Goal: Task Accomplishment & Management: Use online tool/utility

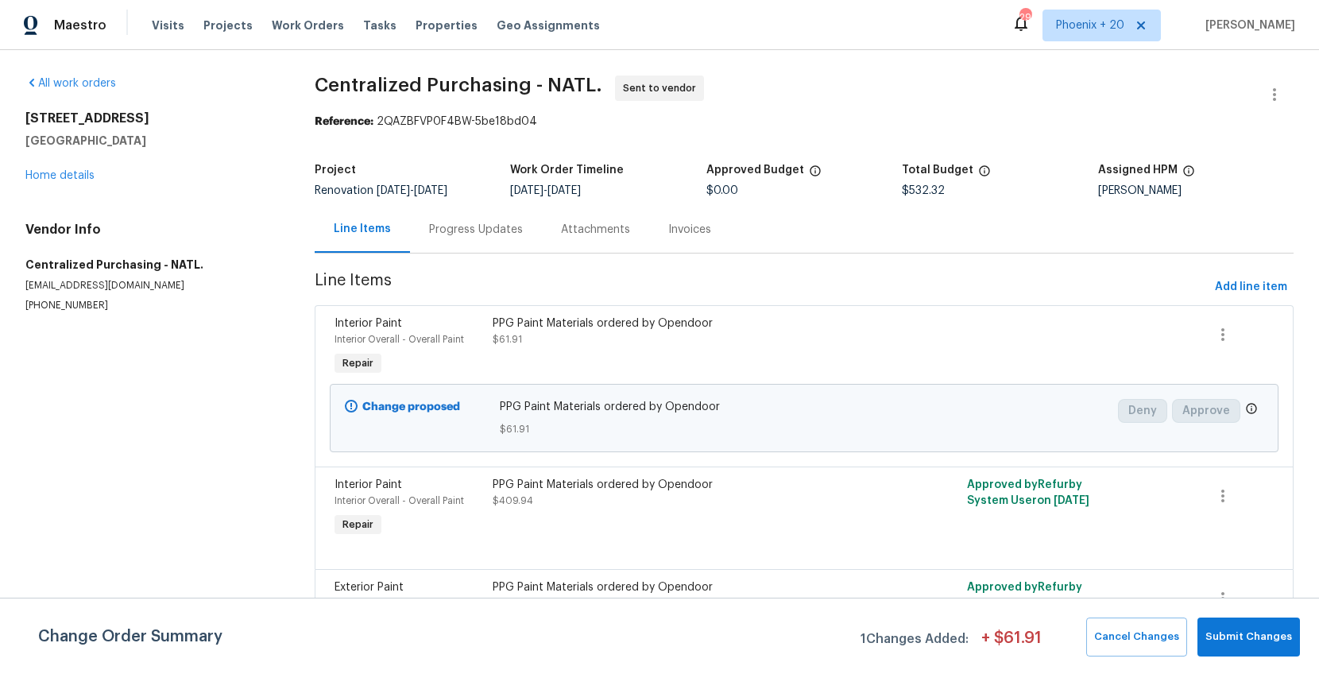
scroll to position [44, 0]
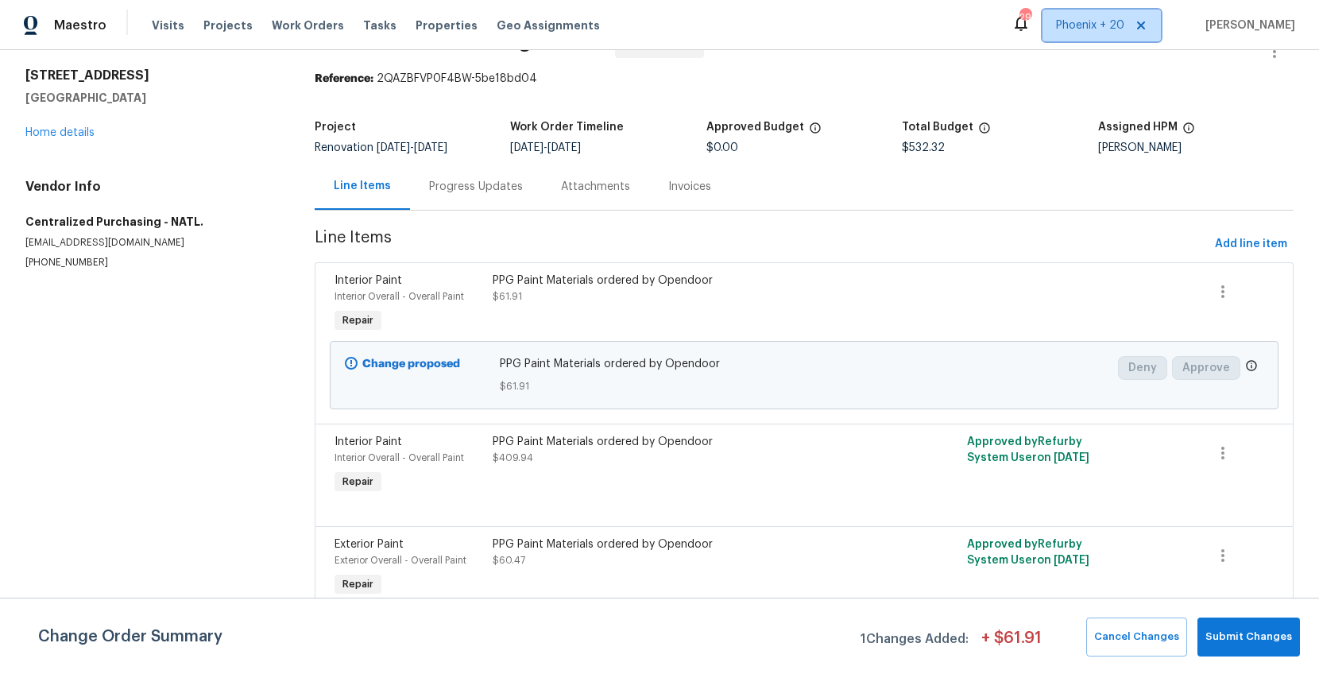
drag, startPoint x: 1089, startPoint y: 33, endPoint x: 1095, endPoint y: 51, distance: 18.3
click at [1089, 33] on span "Phoenix + 20" at bounding box center [1102, 26] width 118 height 32
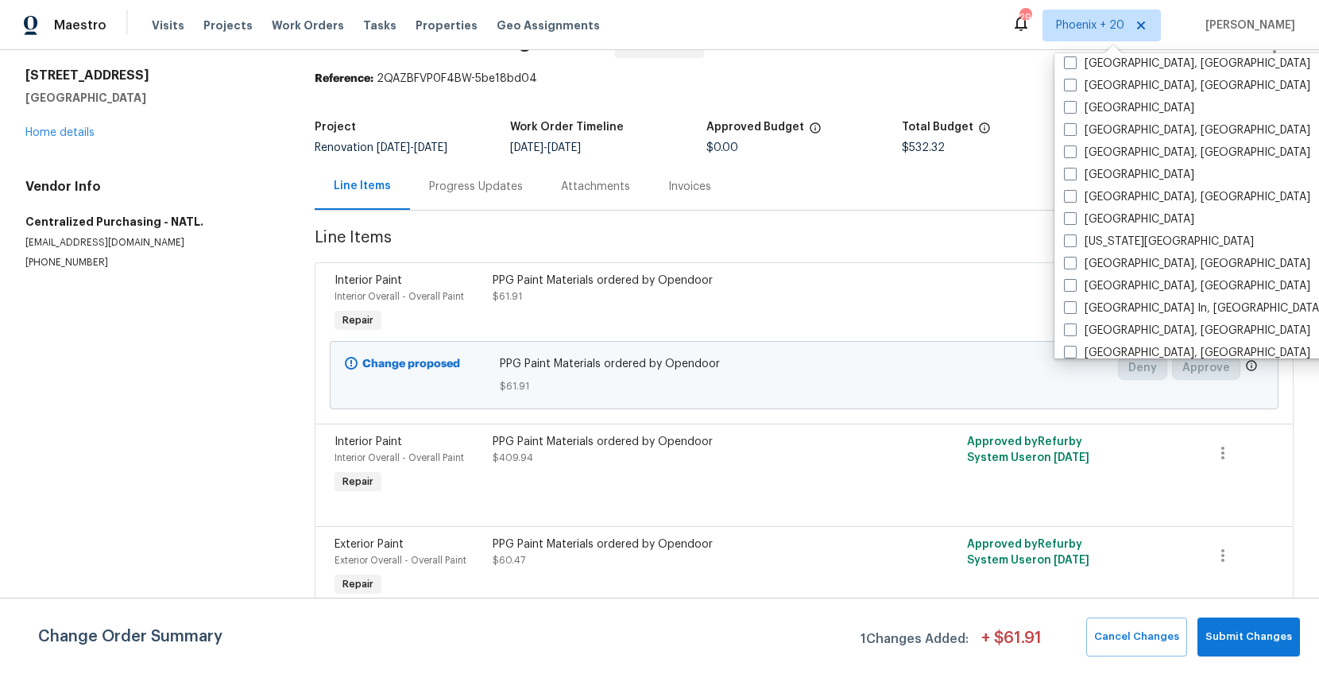
scroll to position [768, 0]
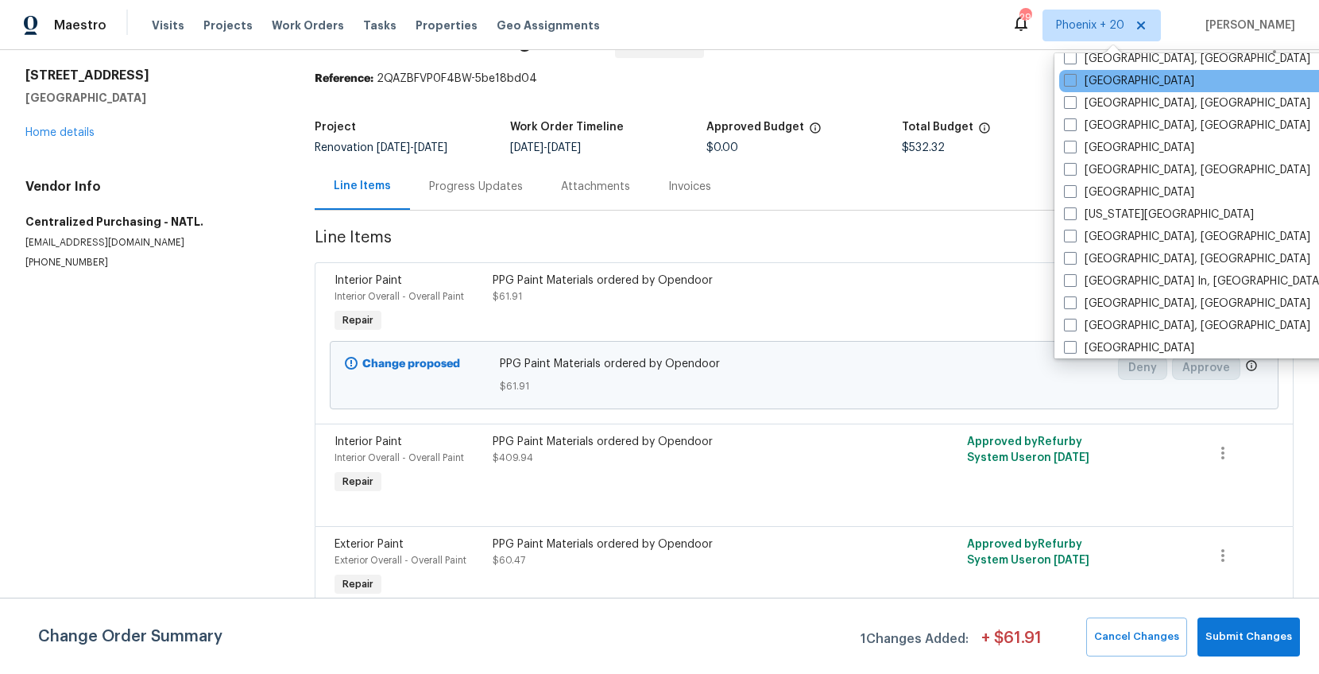
click at [1098, 89] on div "[GEOGRAPHIC_DATA]" at bounding box center [1219, 81] width 320 height 22
click at [1095, 85] on label "[GEOGRAPHIC_DATA]" at bounding box center [1129, 81] width 130 height 16
click at [1074, 83] on input "[GEOGRAPHIC_DATA]" at bounding box center [1069, 78] width 10 height 10
checkbox input "true"
click at [272, 31] on span "Work Orders" at bounding box center [308, 25] width 72 height 16
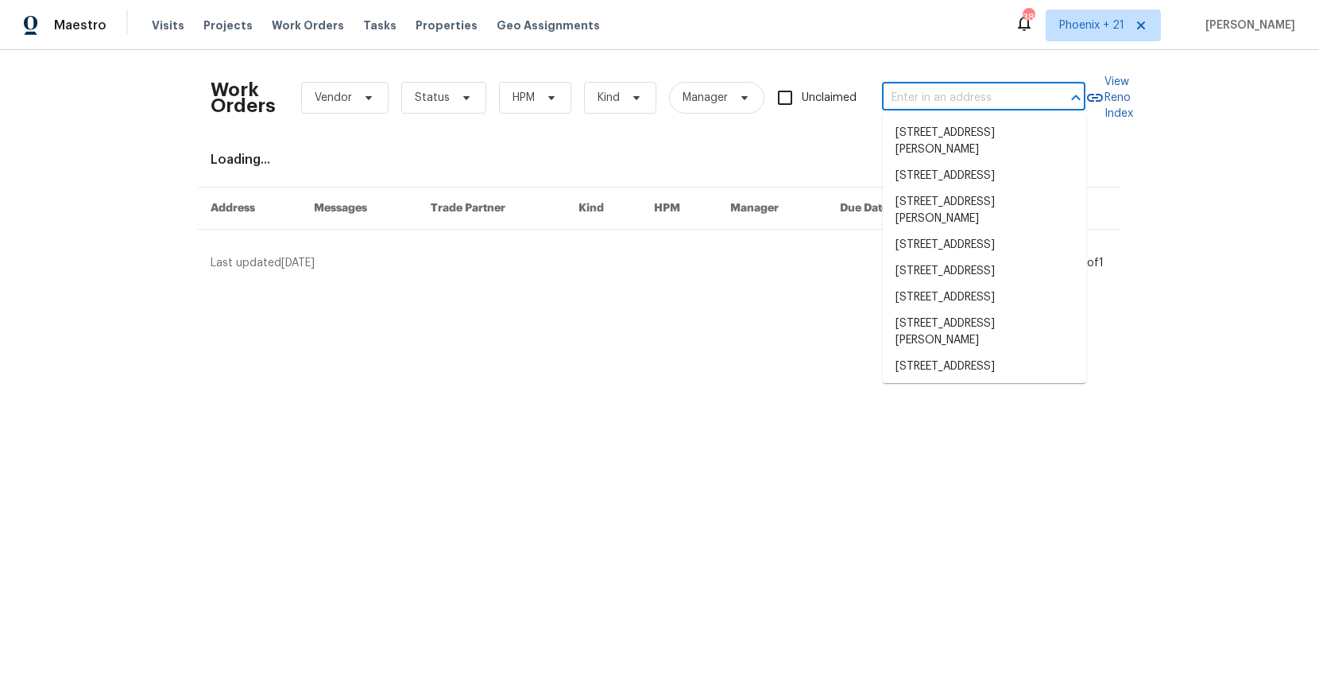
click at [904, 96] on input "text" at bounding box center [961, 98] width 159 height 25
paste input "[STREET_ADDRESS]"
type input "[STREET_ADDRESS]"
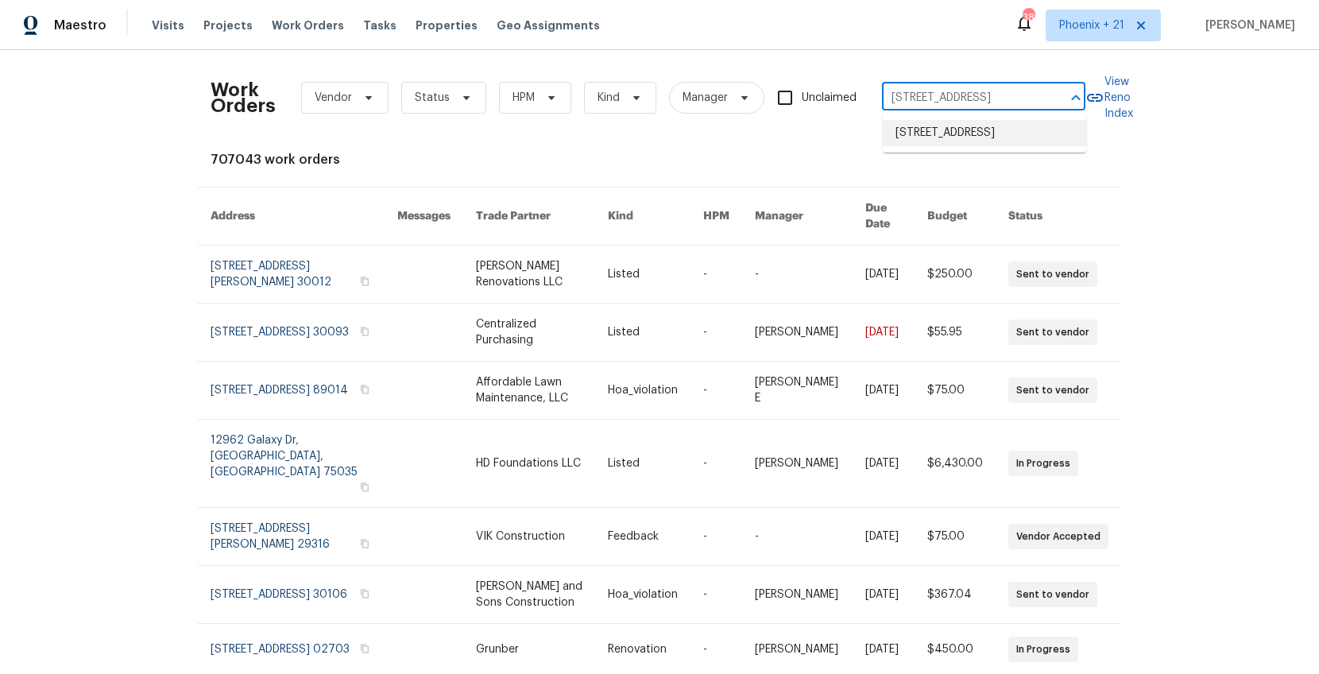
click at [927, 128] on li "[STREET_ADDRESS]" at bounding box center [984, 133] width 203 height 26
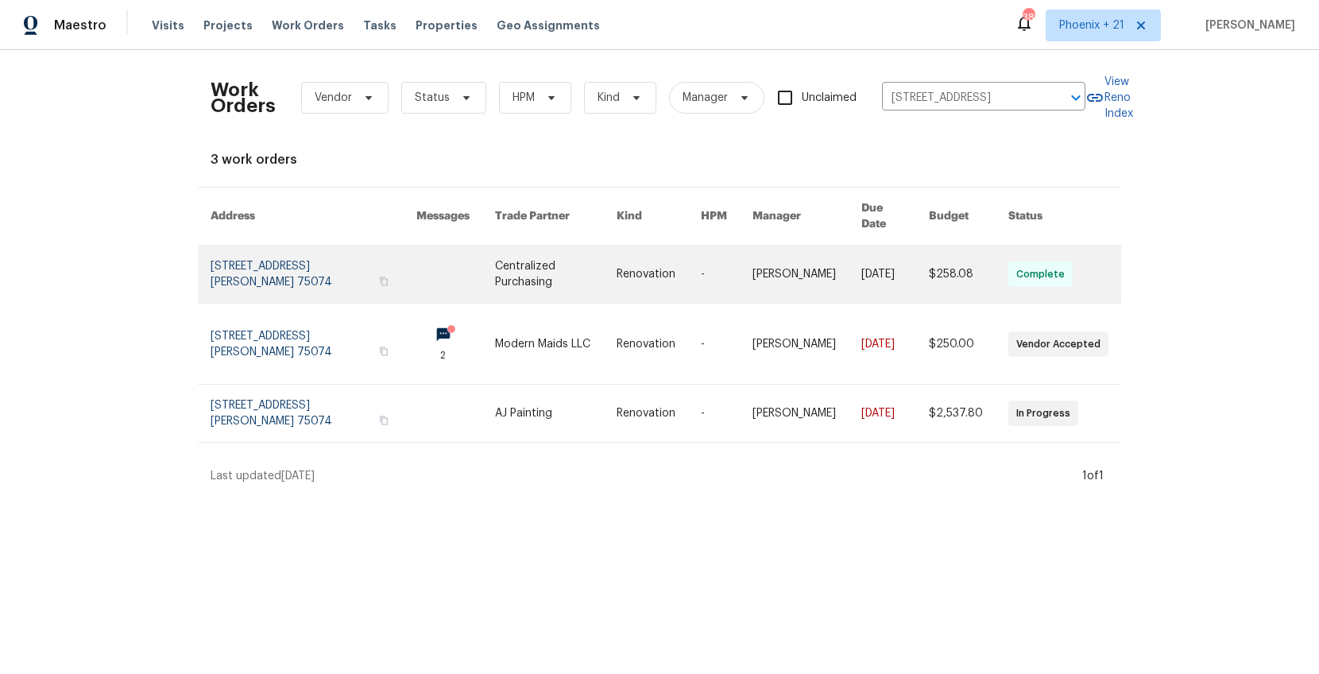
click at [586, 261] on link at bounding box center [556, 274] width 122 height 57
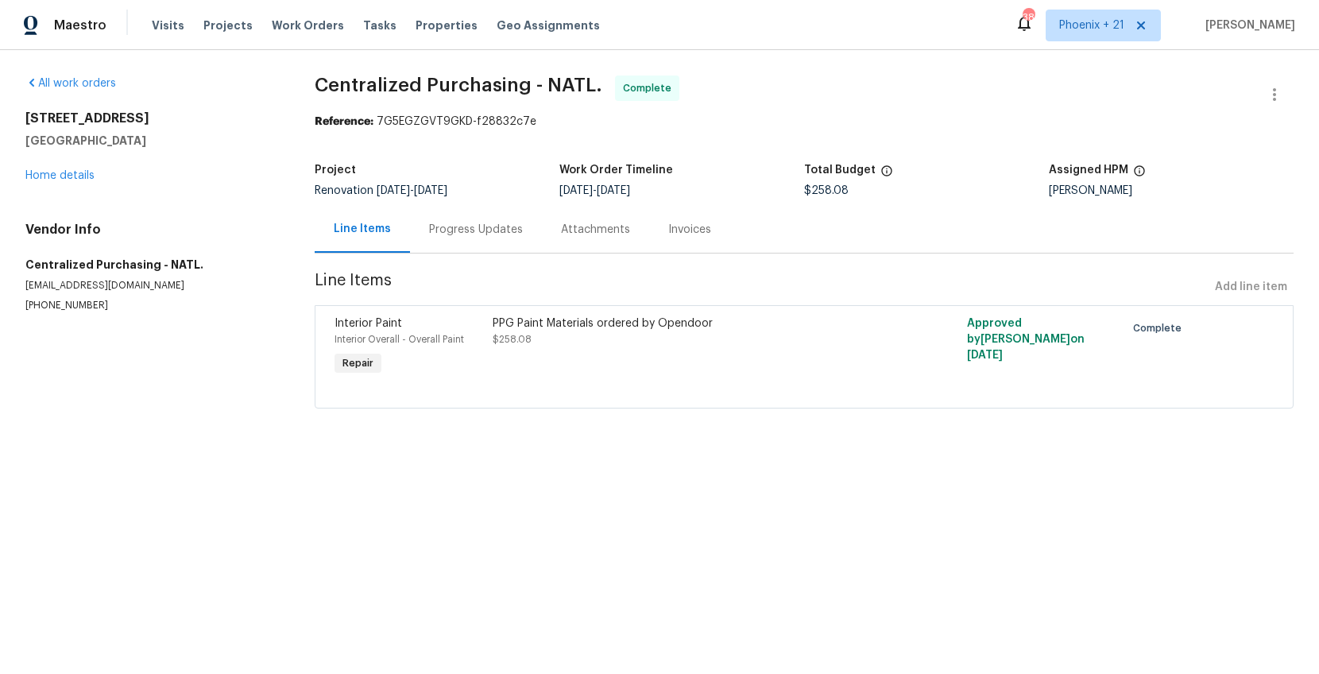
click at [1251, 296] on div "Line Items Add line item" at bounding box center [804, 287] width 979 height 29
drag, startPoint x: 1245, startPoint y: 288, endPoint x: 1233, endPoint y: 288, distance: 11.9
click at [1243, 288] on div "Line Items Add line item" at bounding box center [804, 287] width 979 height 29
click at [69, 172] on link "Home details" at bounding box center [59, 175] width 69 height 11
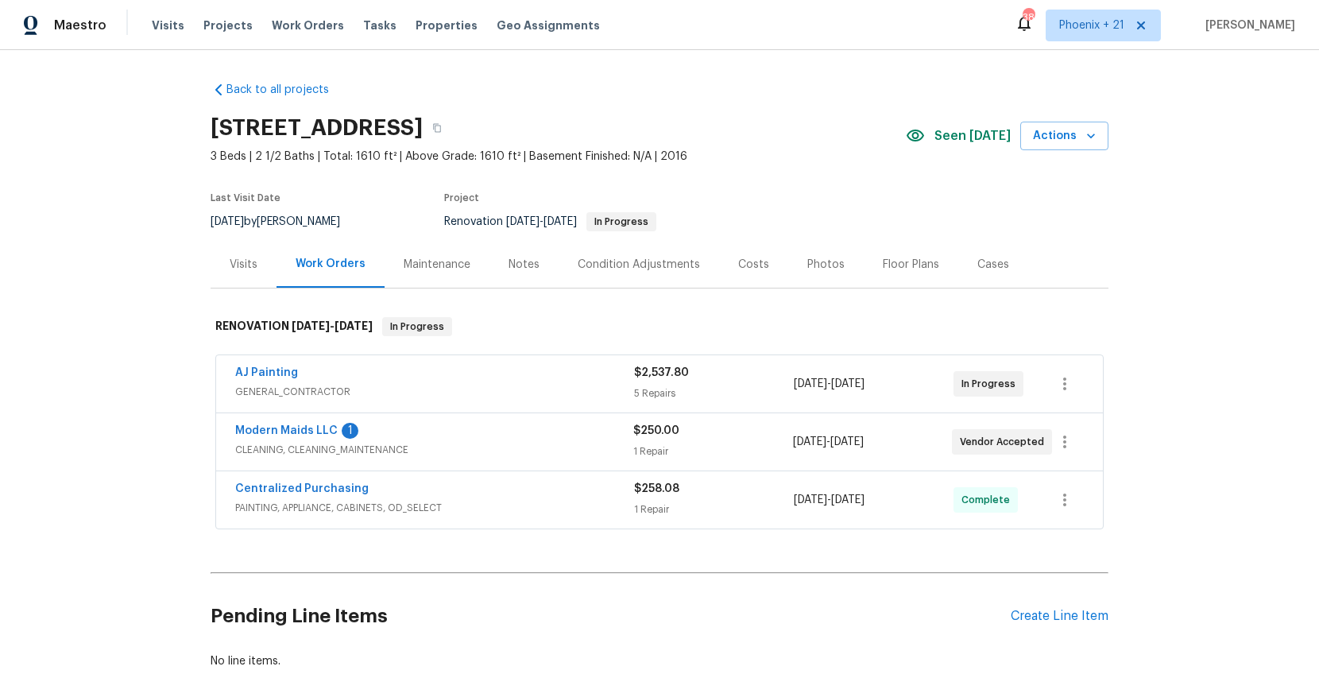
scroll to position [103, 0]
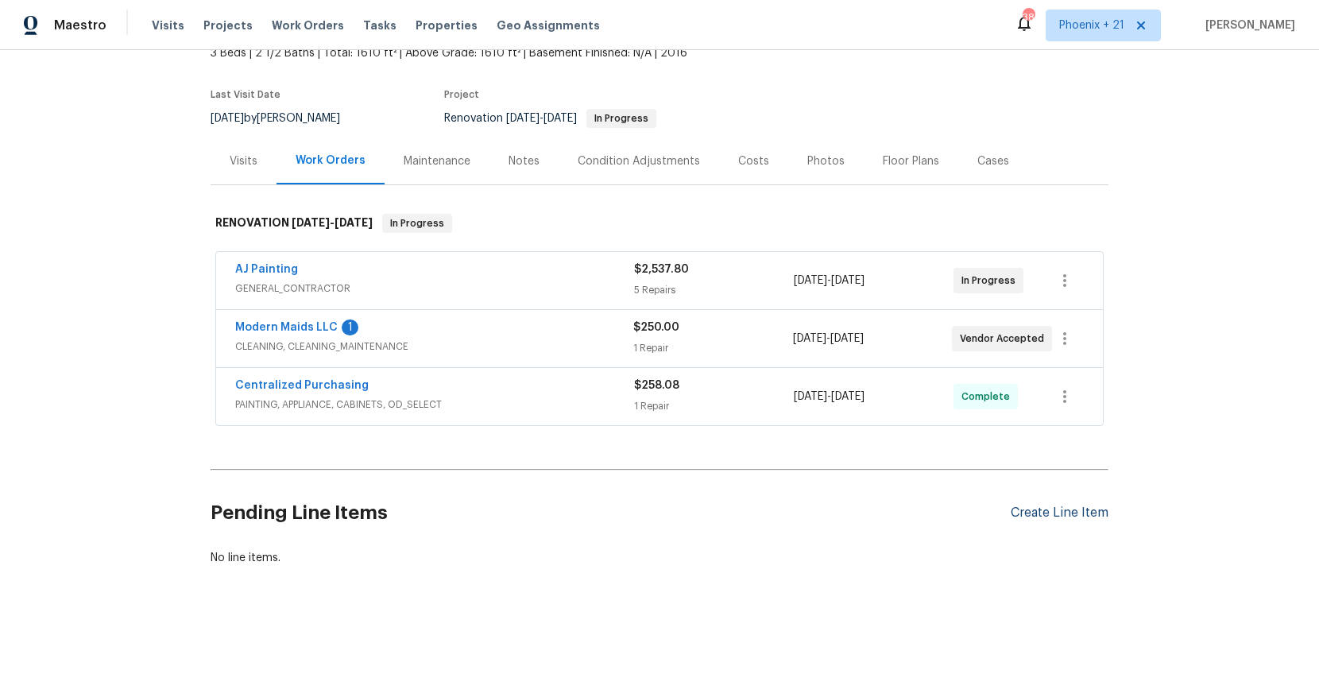
click at [1074, 520] on div "Create Line Item" at bounding box center [1060, 512] width 98 height 15
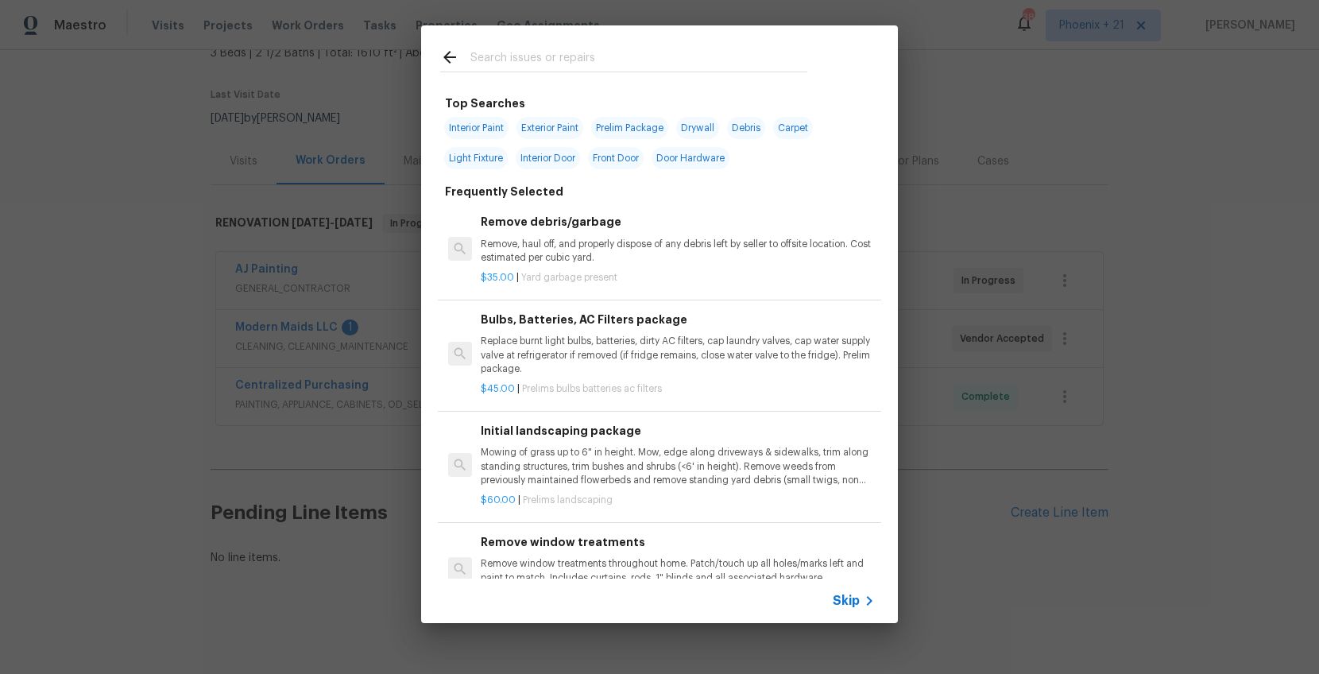
click at [595, 58] on input "text" at bounding box center [638, 60] width 337 height 24
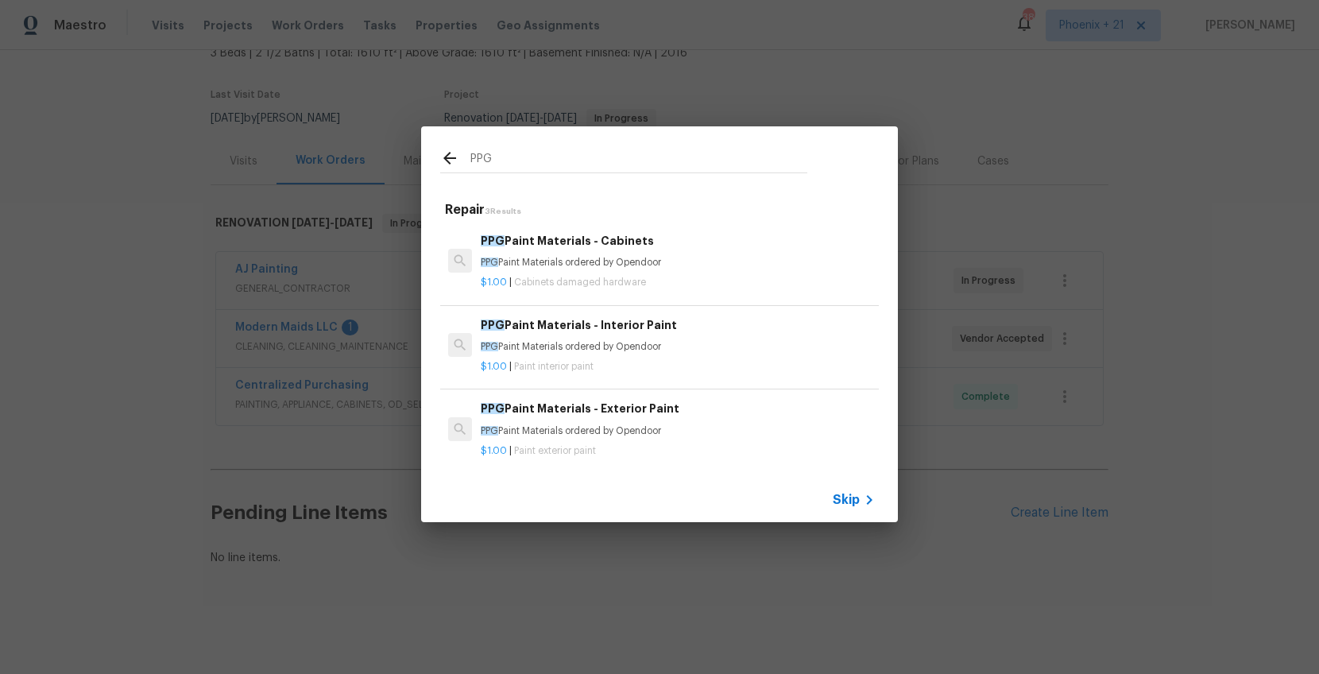
type input "PPG"
click at [730, 322] on h6 "PPG Paint Materials - Interior Paint" at bounding box center [678, 324] width 394 height 17
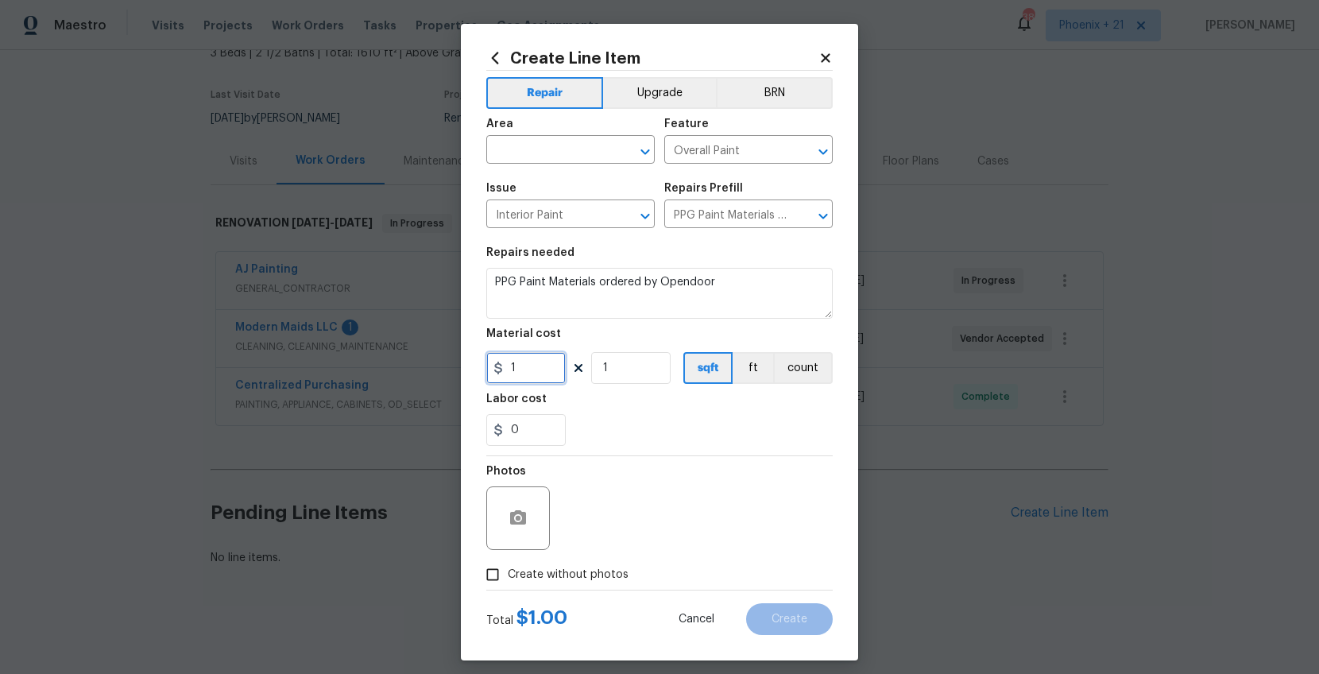
click at [526, 359] on input "1" at bounding box center [525, 368] width 79 height 32
drag, startPoint x: 500, startPoint y: 366, endPoint x: 482, endPoint y: 365, distance: 17.5
click at [482, 365] on div "Create Line Item Repair Upgrade BRN Area ​ Feature Overall Paint ​ Issue Interi…" at bounding box center [659, 342] width 397 height 637
type input "250.53"
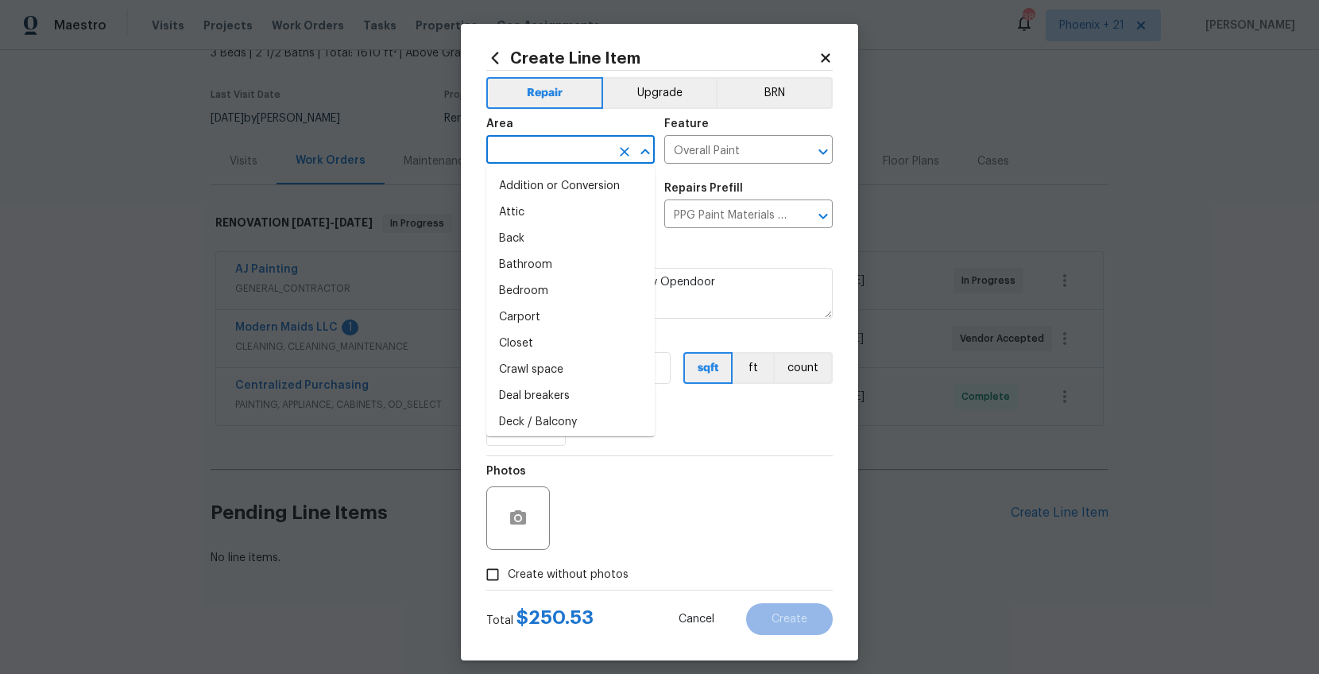
click at [557, 139] on input "text" at bounding box center [548, 151] width 124 height 25
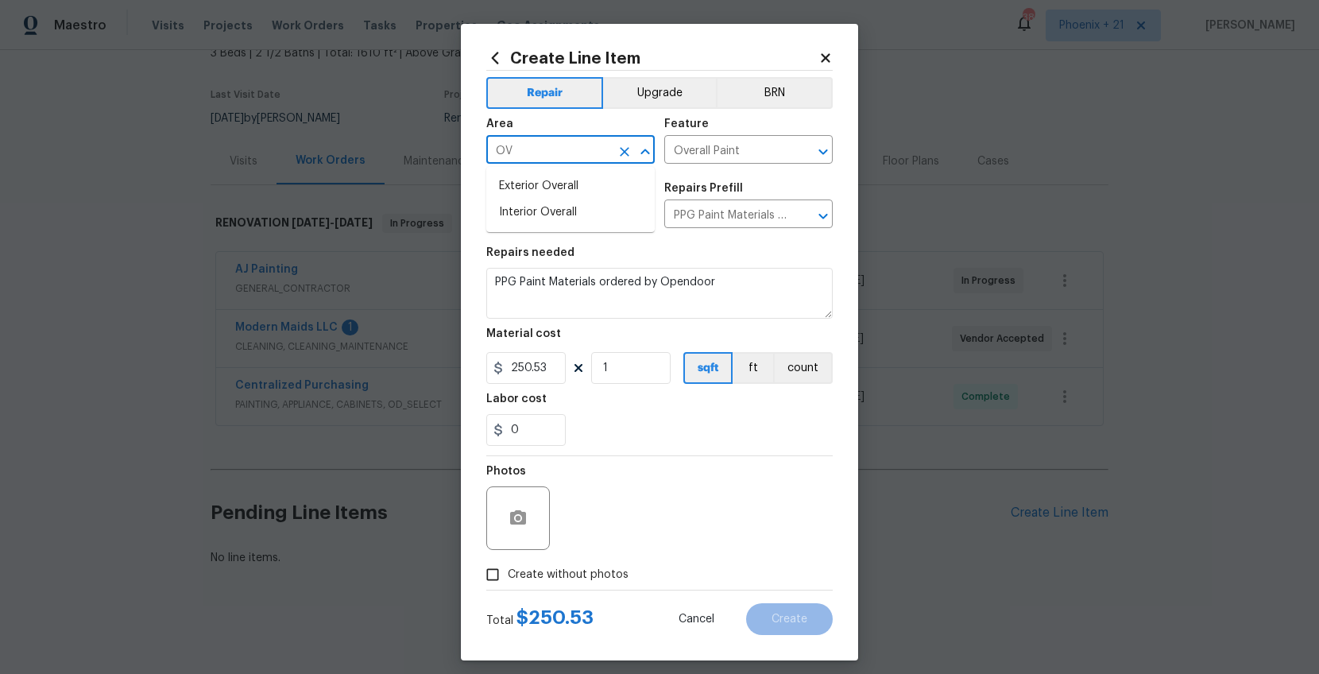
scroll to position [1, 0]
click at [559, 211] on li "Interior Overall" at bounding box center [570, 212] width 168 height 26
type input "Interior Overall"
click at [592, 575] on span "Create without photos" at bounding box center [568, 574] width 121 height 17
click at [508, 575] on input "Create without photos" at bounding box center [493, 574] width 30 height 30
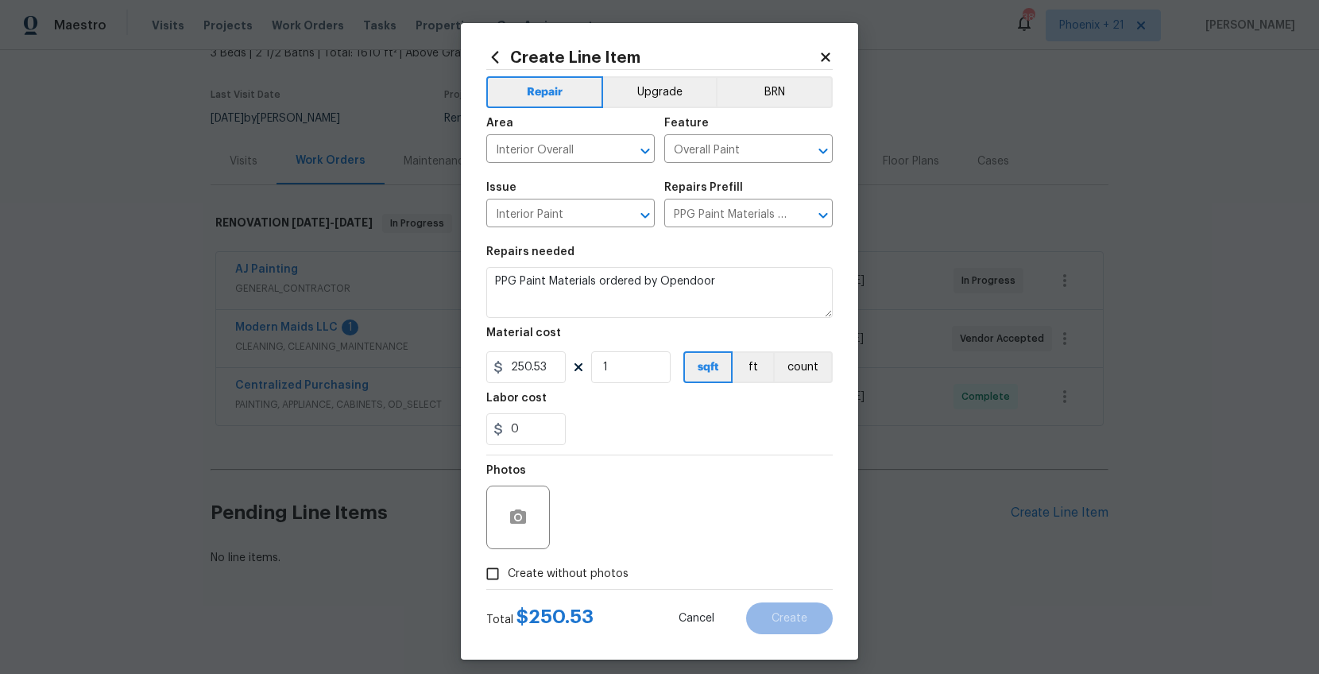
checkbox input "true"
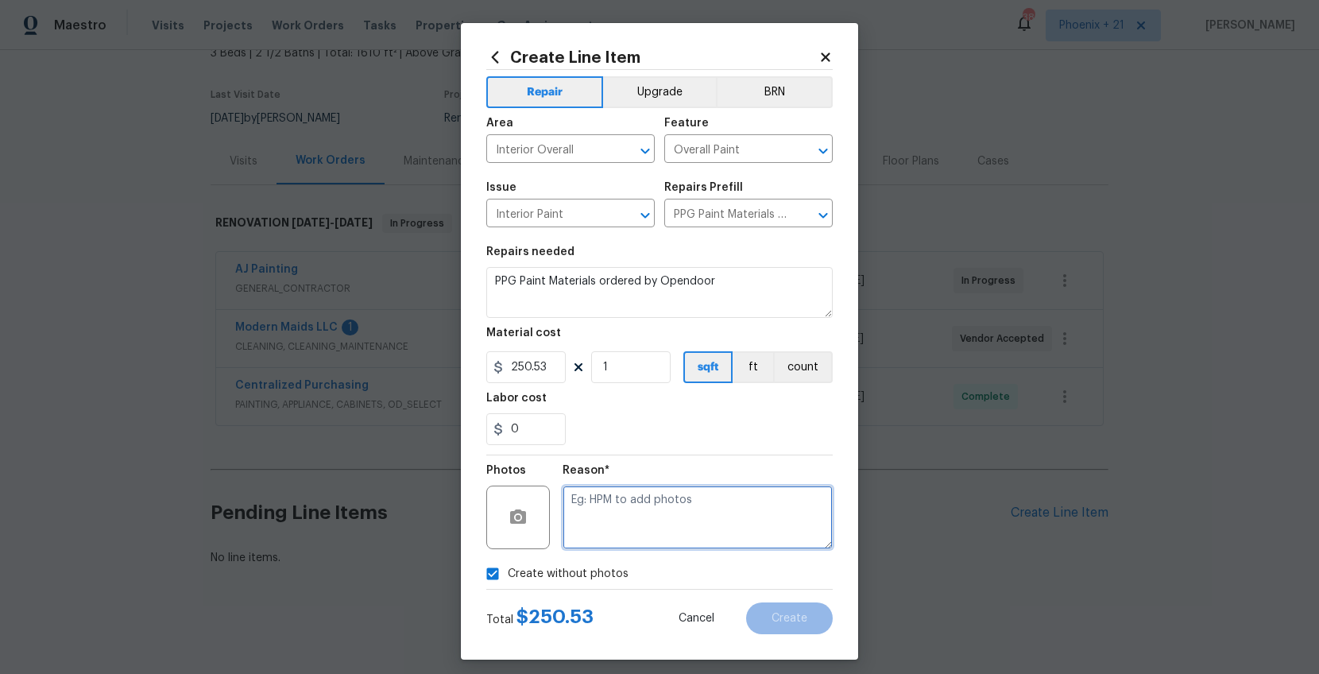
click at [633, 521] on textarea at bounding box center [698, 518] width 270 height 64
type textarea "NA"
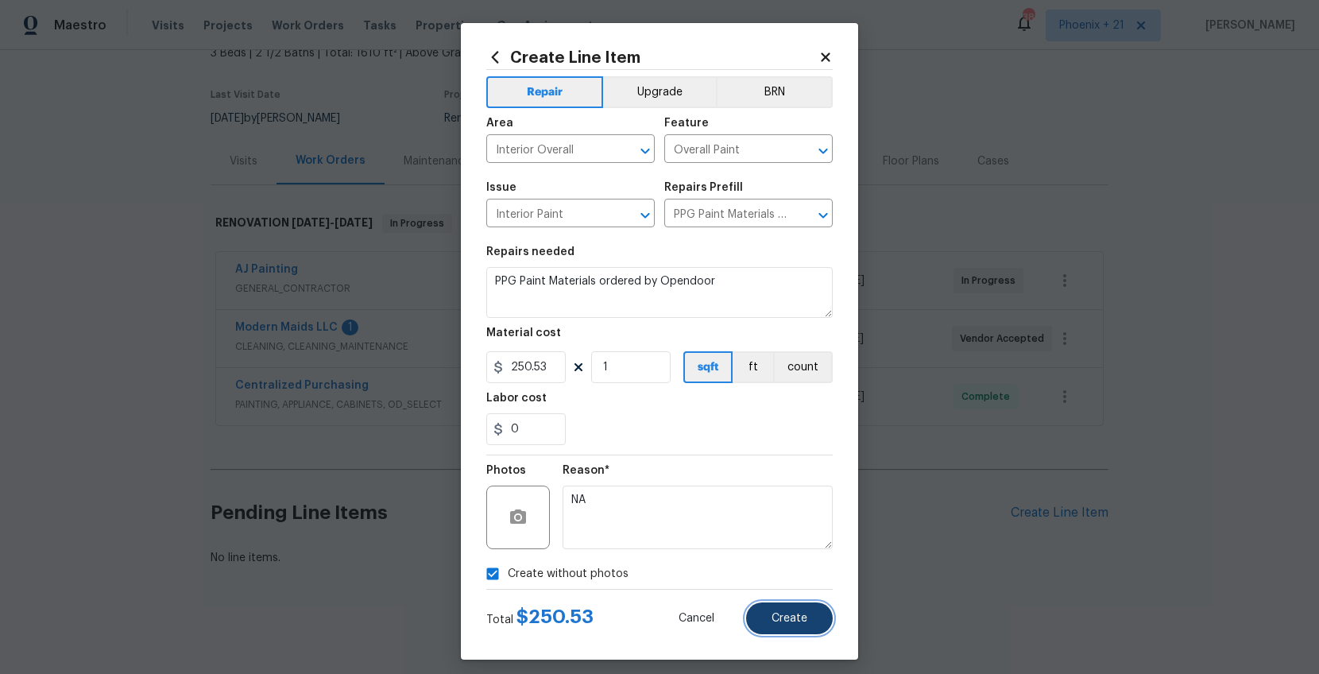
click at [771, 607] on button "Create" at bounding box center [789, 618] width 87 height 32
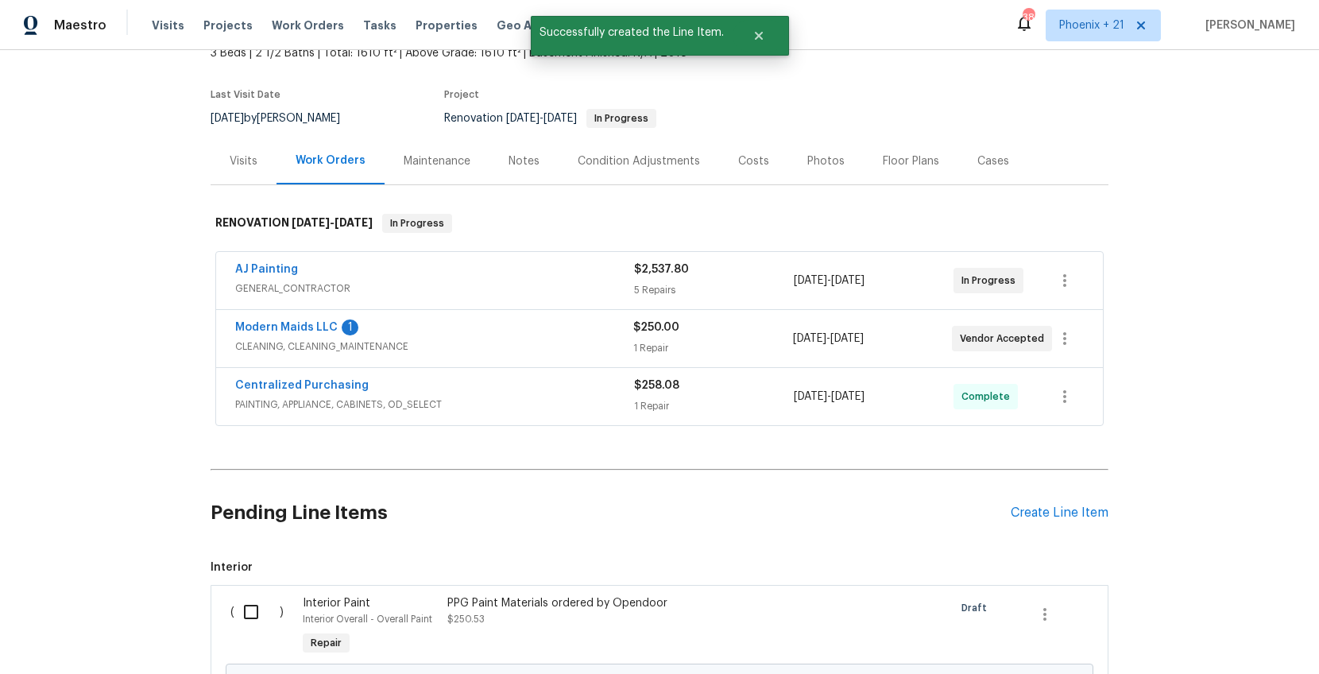
scroll to position [284, 0]
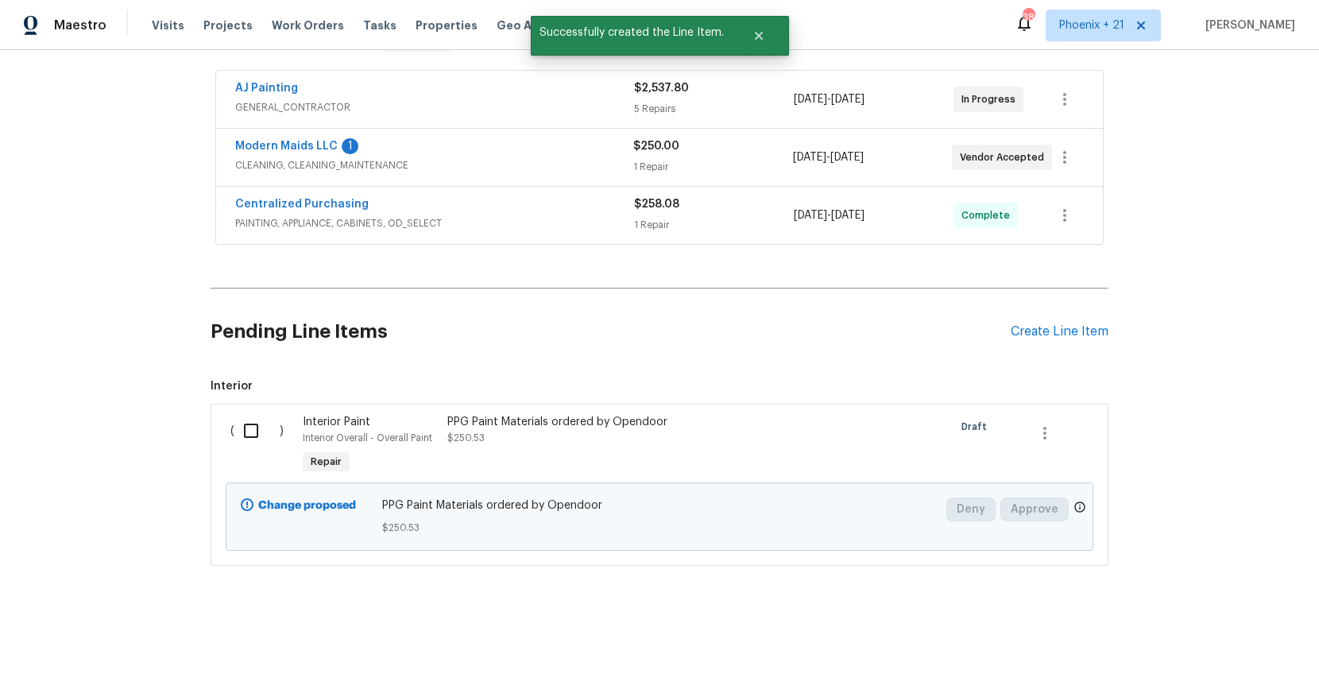
click at [242, 439] on input "checkbox" at bounding box center [256, 430] width 45 height 33
checkbox input "true"
click at [1208, 638] on span "Create Work Order" at bounding box center [1228, 635] width 106 height 20
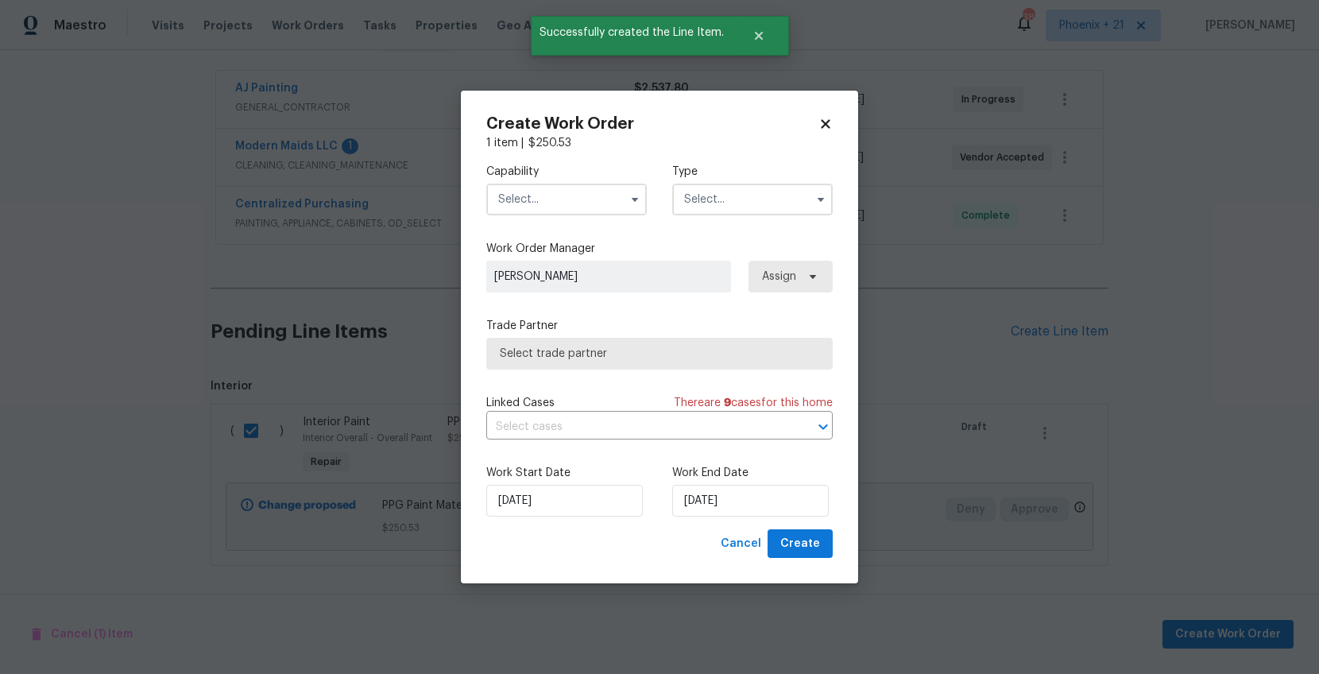
drag, startPoint x: 548, startPoint y: 203, endPoint x: 552, endPoint y: 211, distance: 8.9
click at [550, 203] on input "text" at bounding box center [566, 200] width 161 height 32
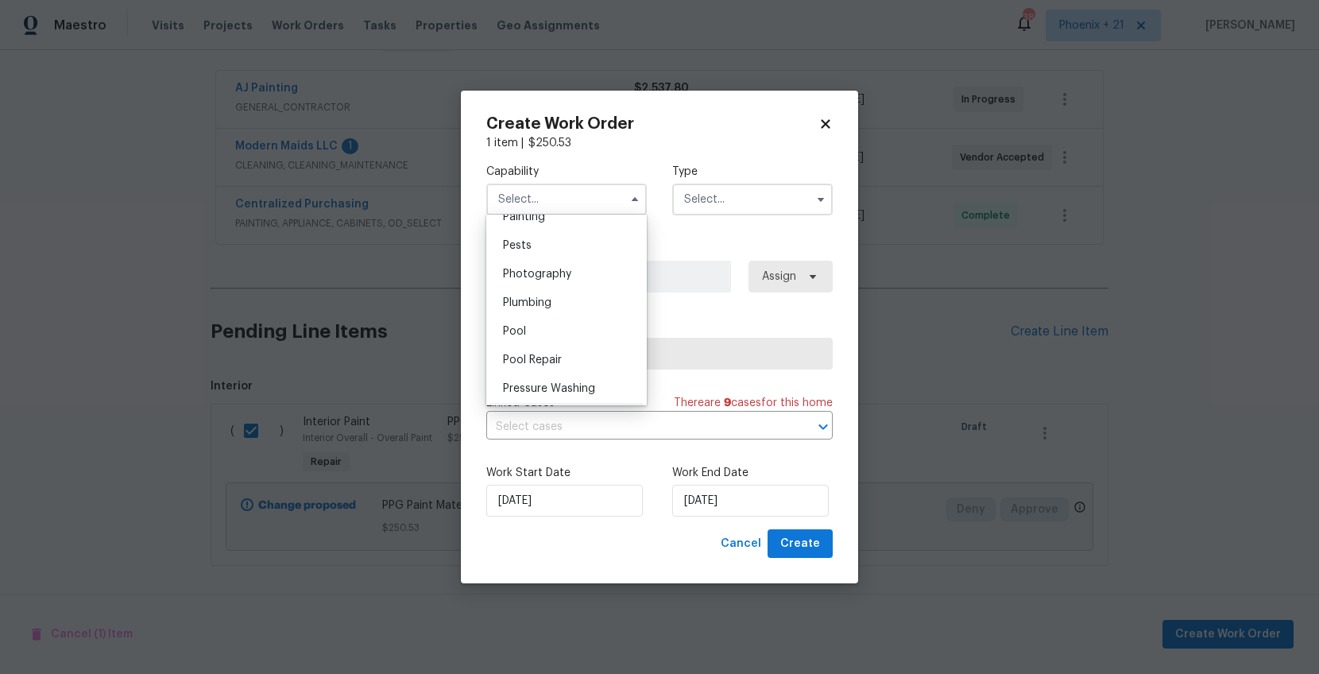
scroll to position [1333, 0]
click at [557, 241] on div "Painting" at bounding box center [566, 235] width 153 height 29
type input "Painting"
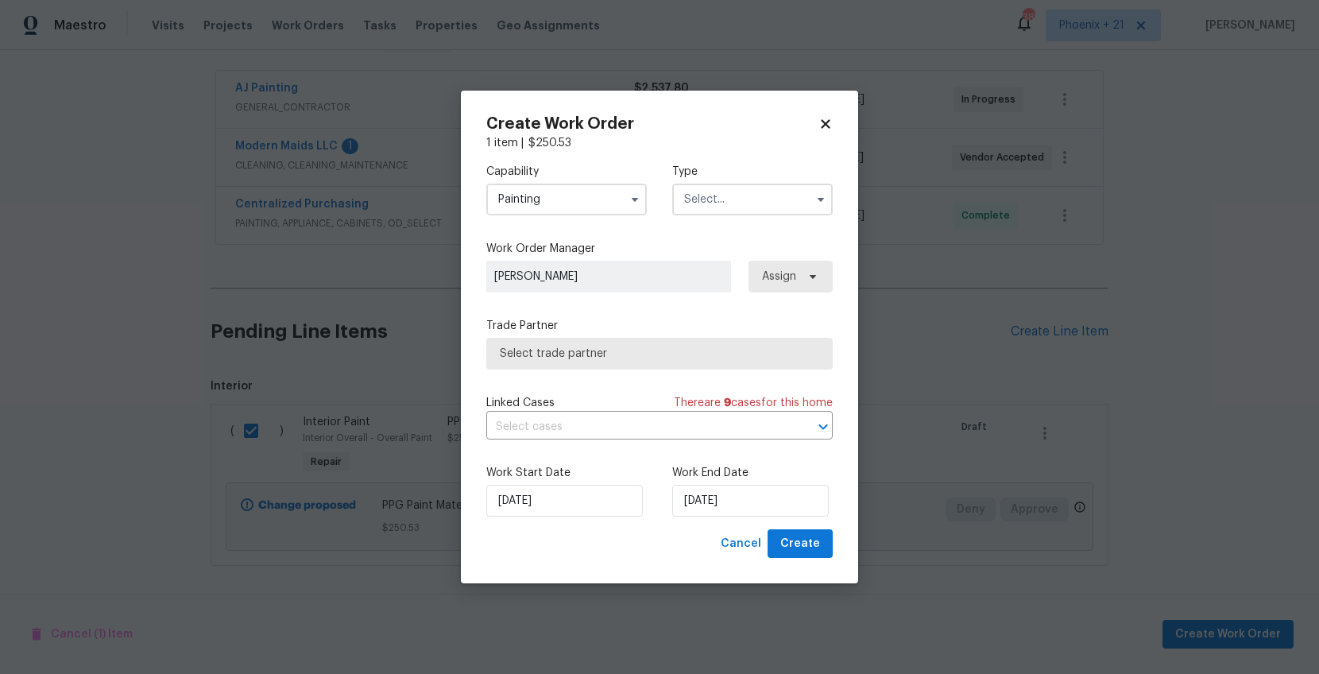
click at [771, 194] on input "text" at bounding box center [752, 200] width 161 height 32
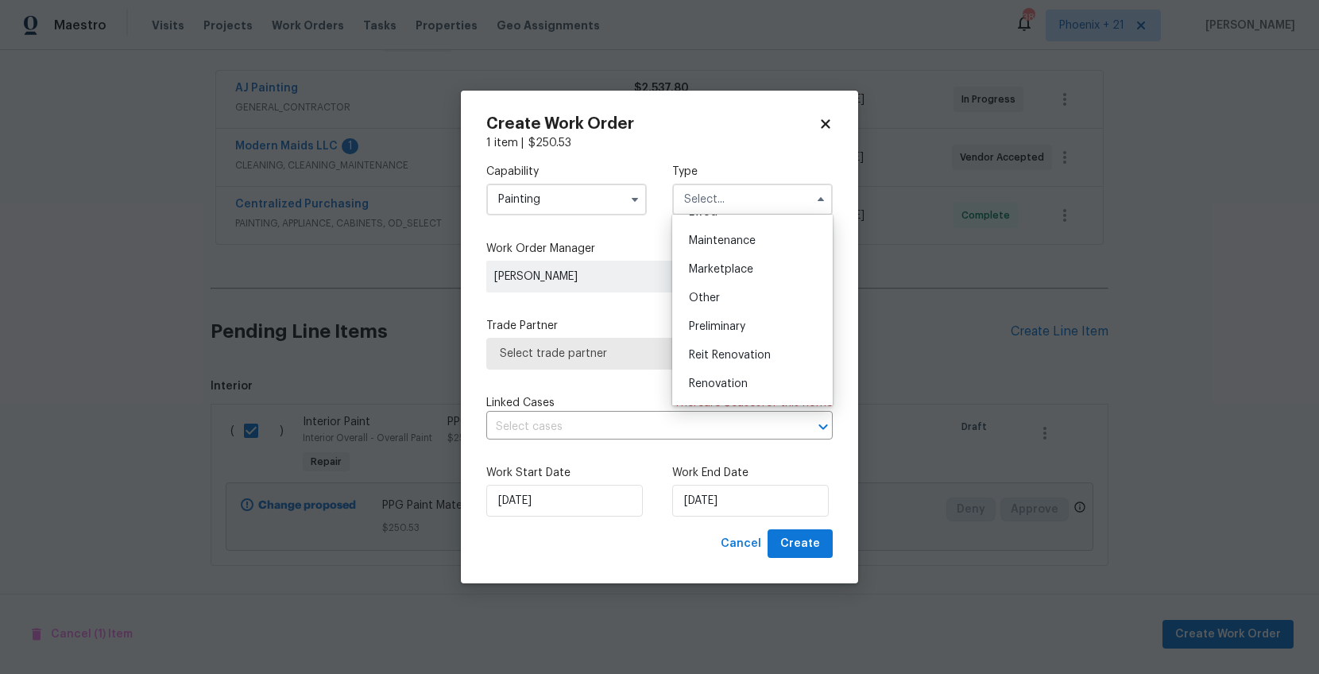
scroll to position [361, 0]
drag, startPoint x: 753, startPoint y: 271, endPoint x: 790, endPoint y: 273, distance: 36.6
click at [753, 271] on div "Renovation" at bounding box center [752, 272] width 153 height 29
type input "Renovation"
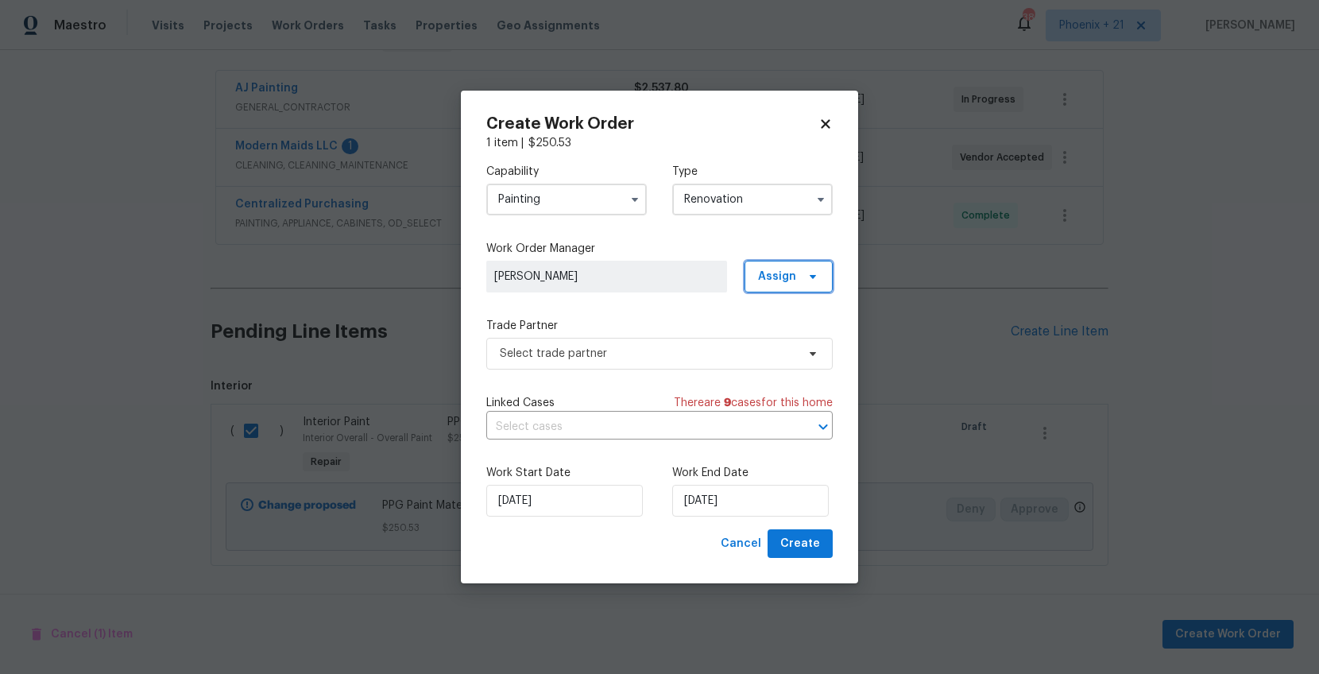
click at [789, 276] on span "Assign" at bounding box center [777, 277] width 38 height 16
click at [791, 338] on div "Assign to me" at bounding box center [791, 343] width 69 height 16
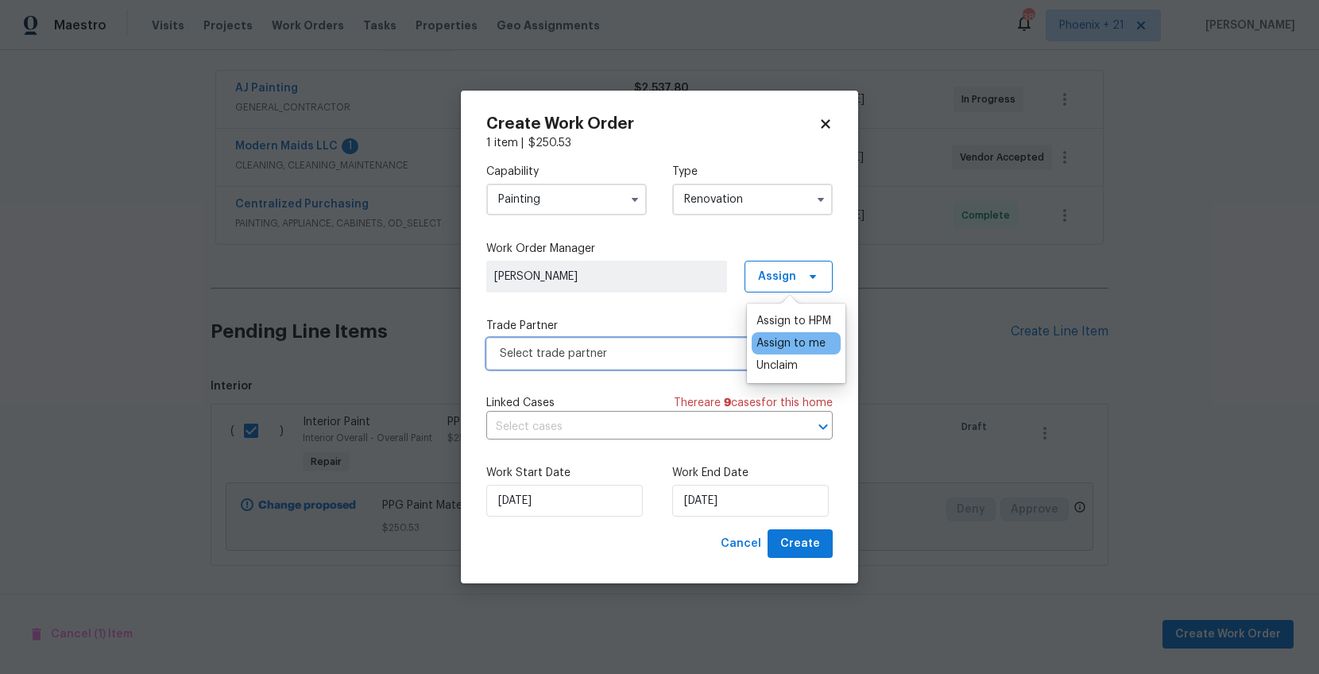
click at [652, 341] on span "Select trade partner" at bounding box center [659, 354] width 346 height 32
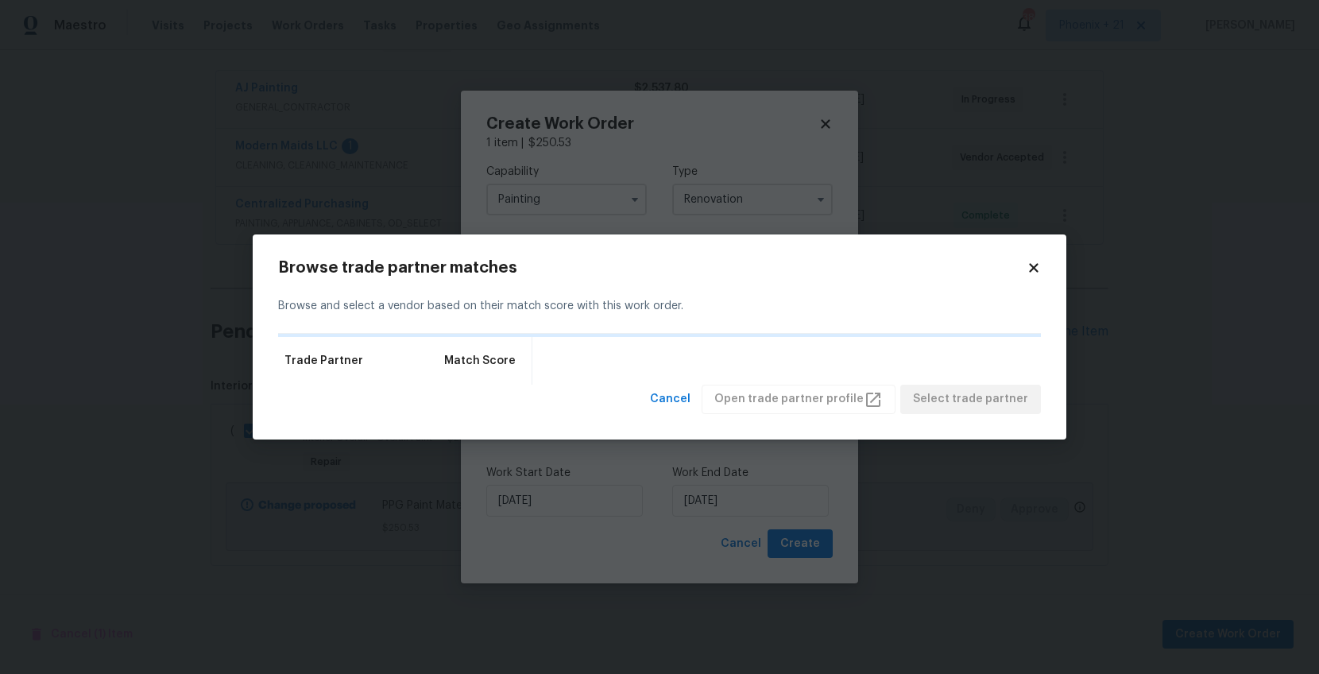
click at [1030, 271] on icon at bounding box center [1033, 268] width 9 height 9
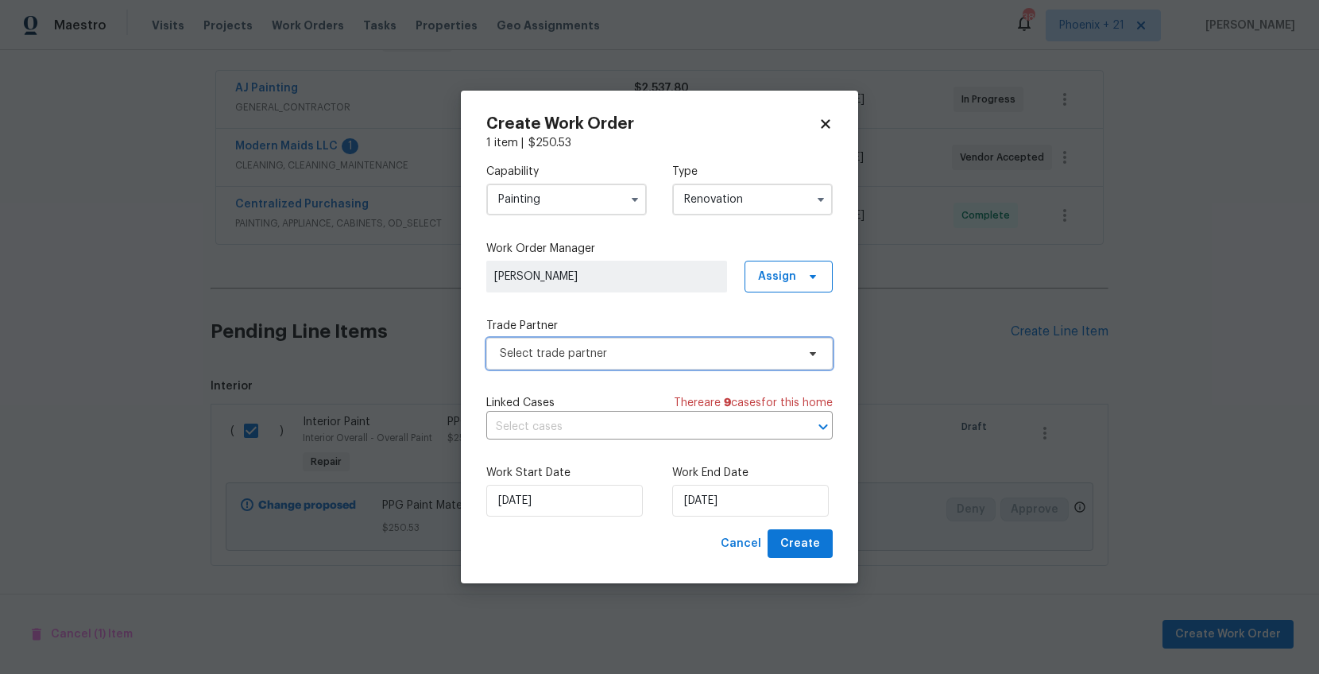
click at [619, 357] on span "Select trade partner" at bounding box center [648, 354] width 296 height 16
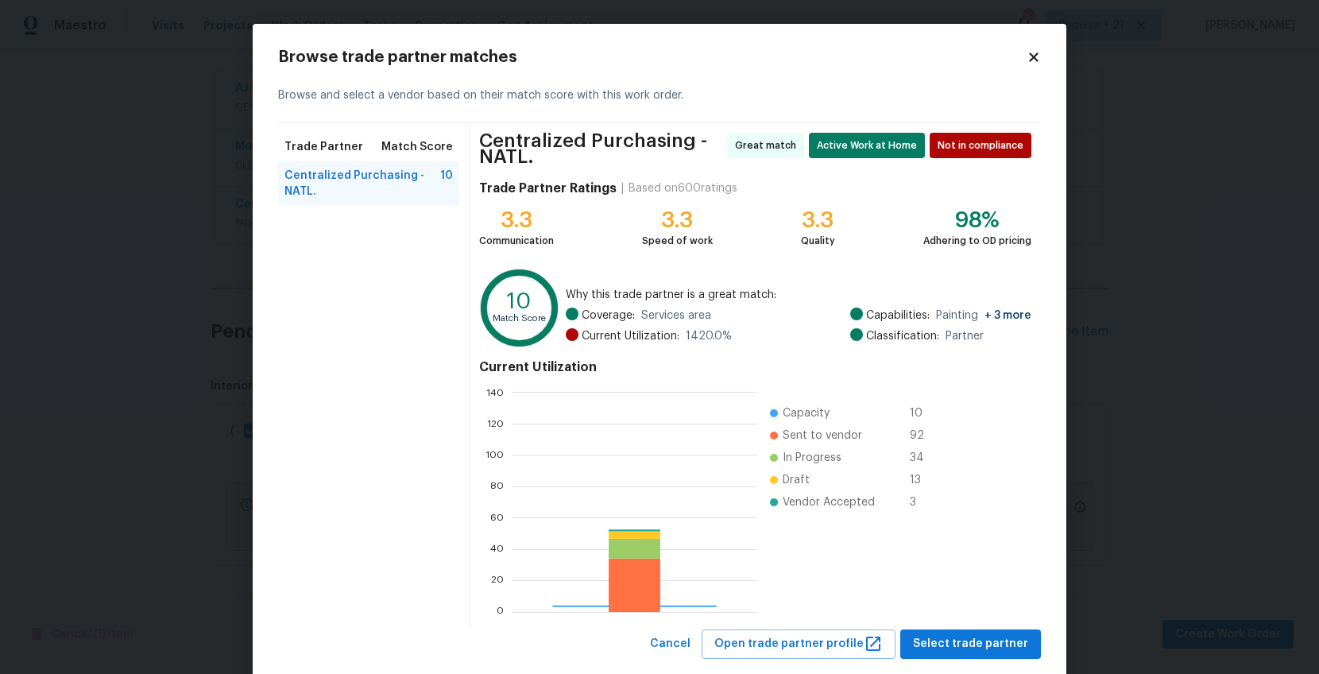
scroll to position [223, 246]
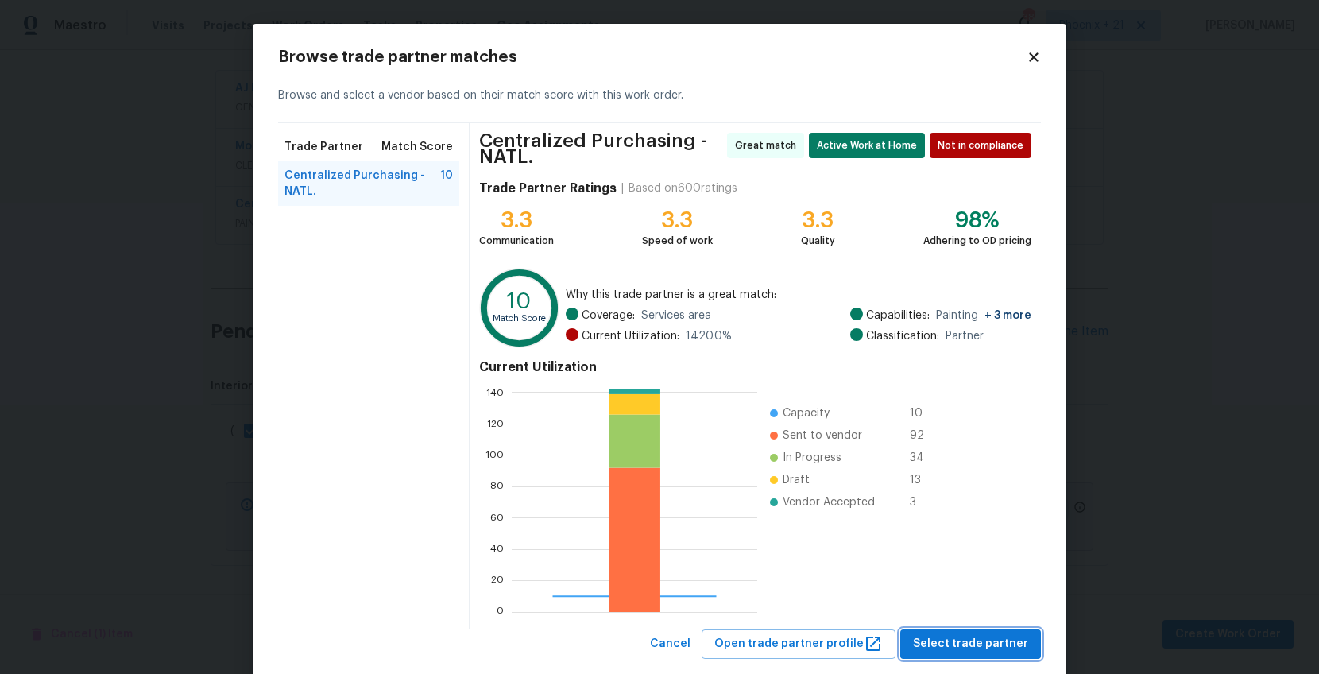
click at [941, 629] on button "Select trade partner" at bounding box center [970, 643] width 141 height 29
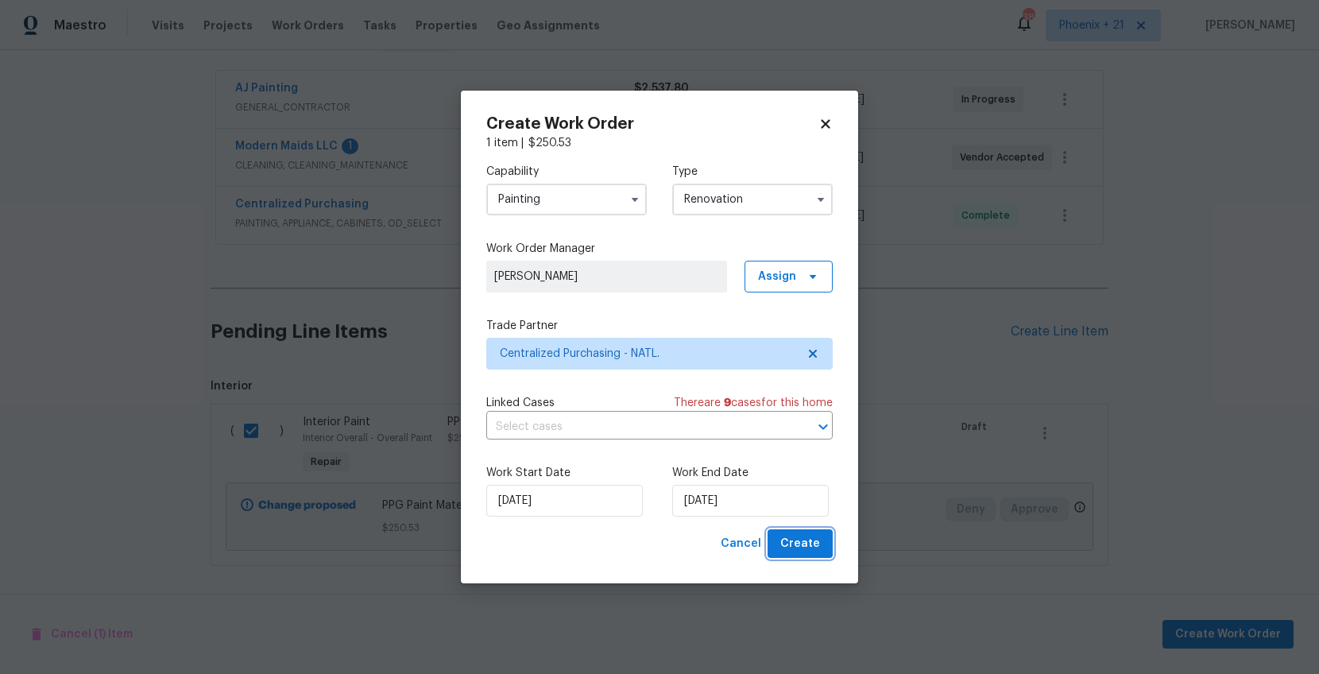
click at [795, 532] on button "Create" at bounding box center [800, 543] width 65 height 29
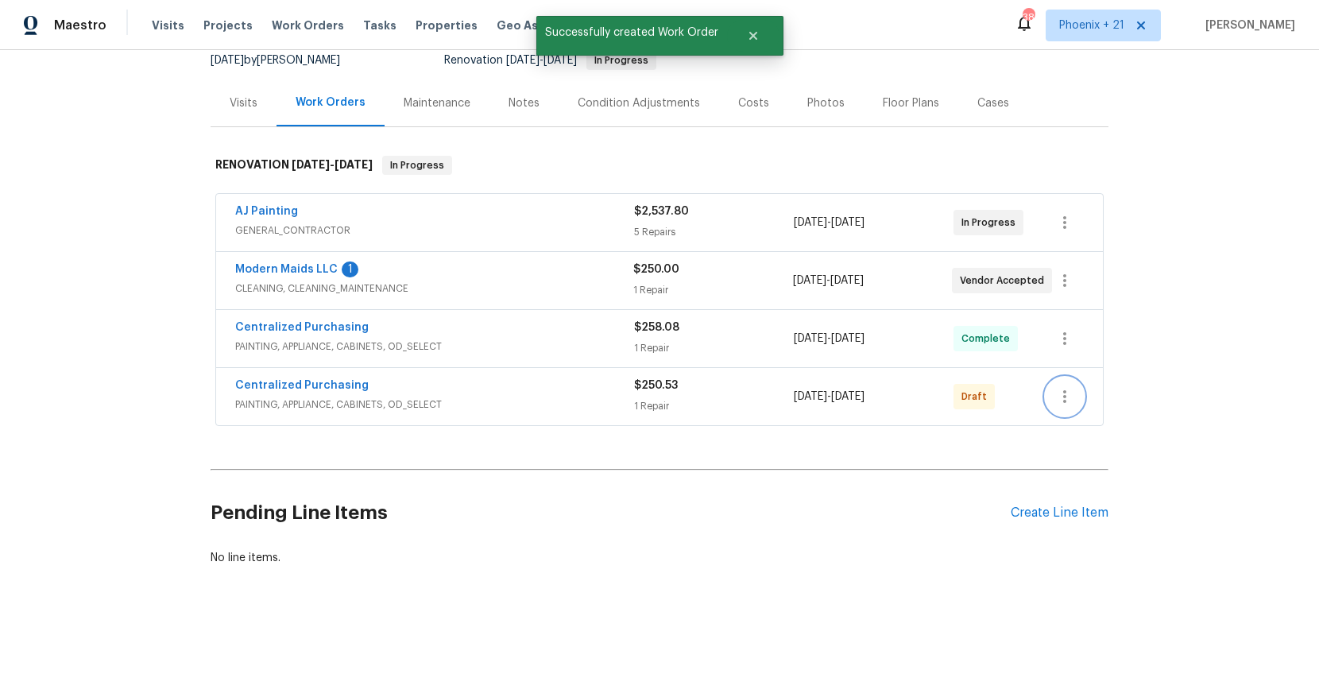
click at [1070, 387] on icon "button" at bounding box center [1064, 396] width 19 height 19
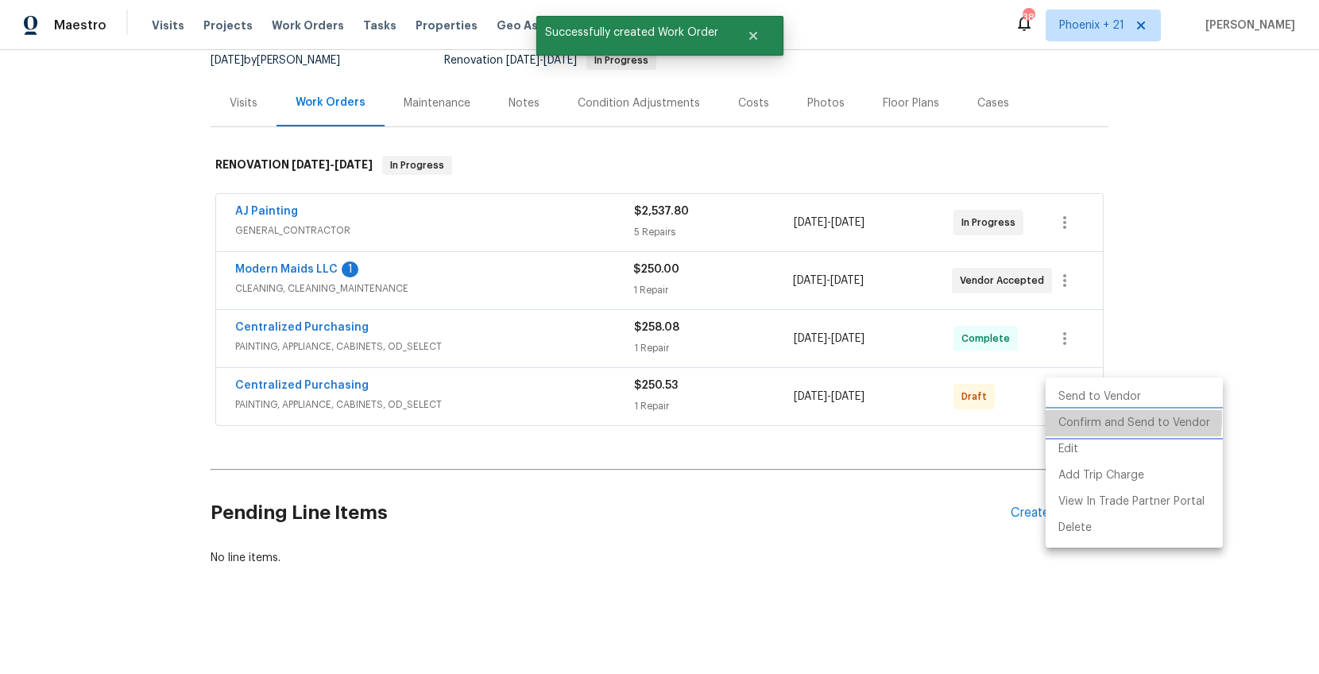
click at [1069, 417] on li "Confirm and Send to Vendor" at bounding box center [1134, 423] width 177 height 26
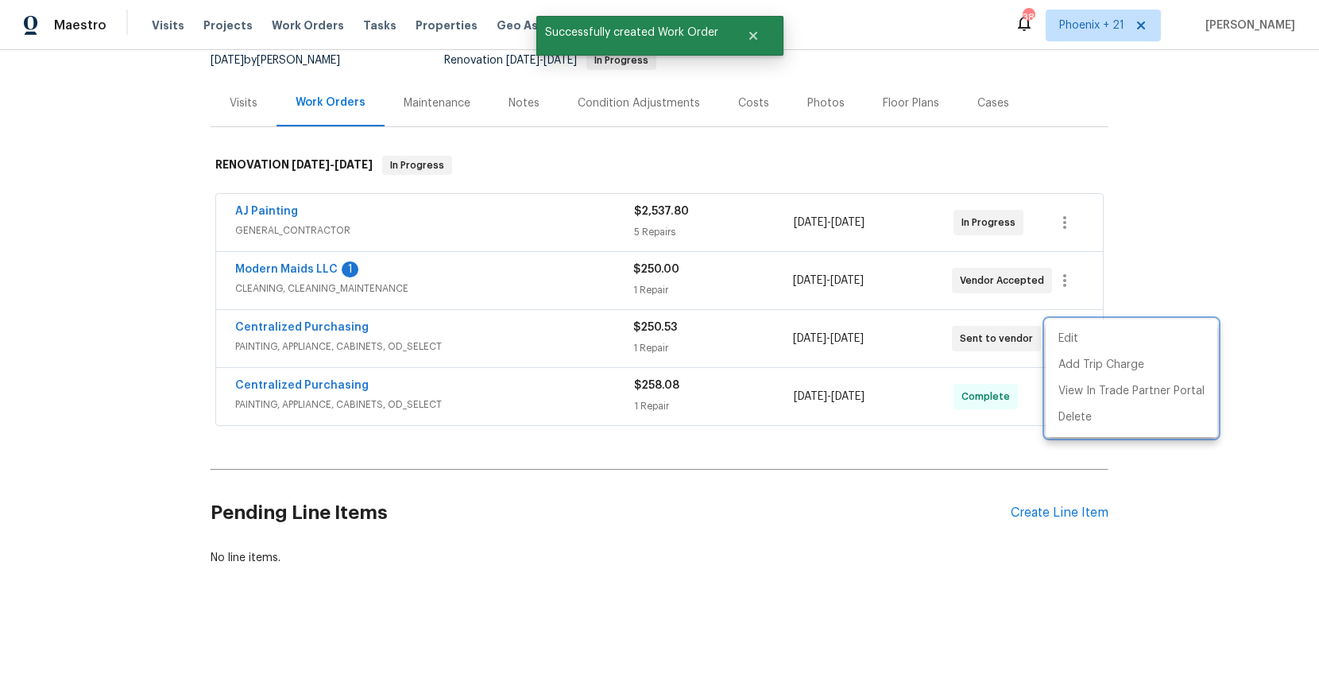
drag, startPoint x: 656, startPoint y: 343, endPoint x: 346, endPoint y: 335, distance: 310.0
click at [652, 343] on div at bounding box center [659, 337] width 1319 height 674
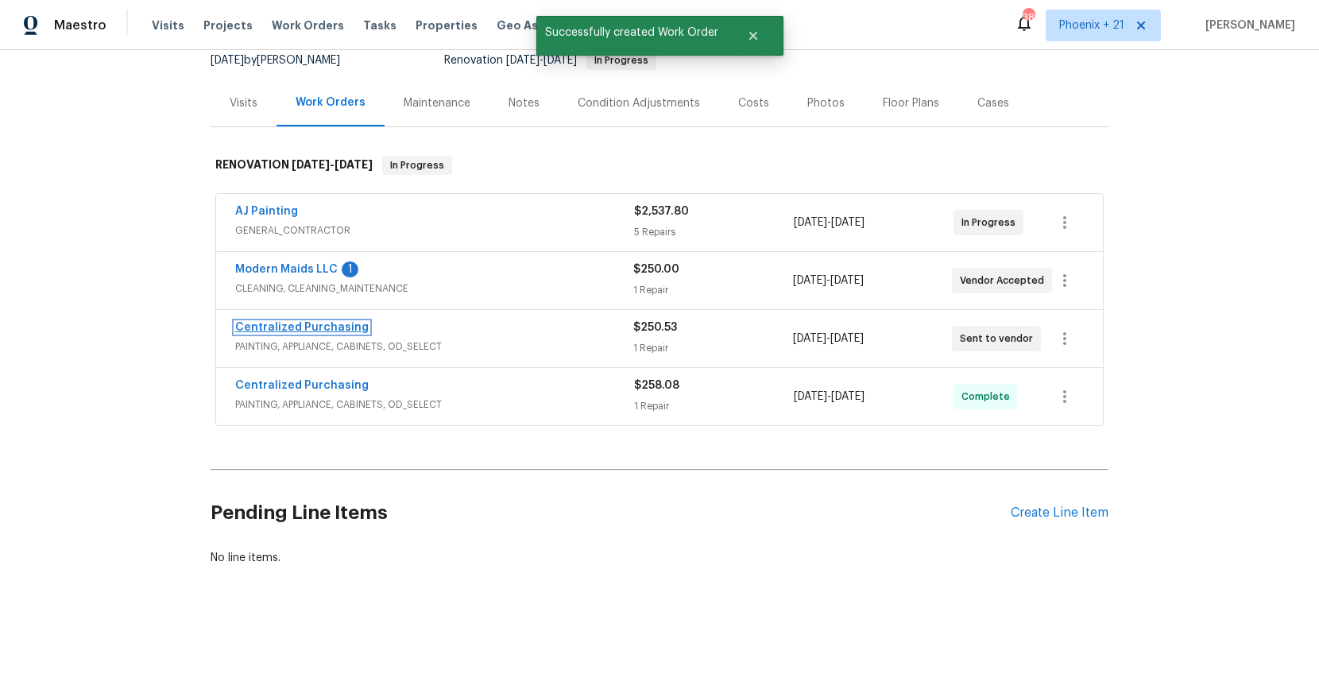
click at [324, 332] on link "Centralized Purchasing" at bounding box center [302, 327] width 134 height 11
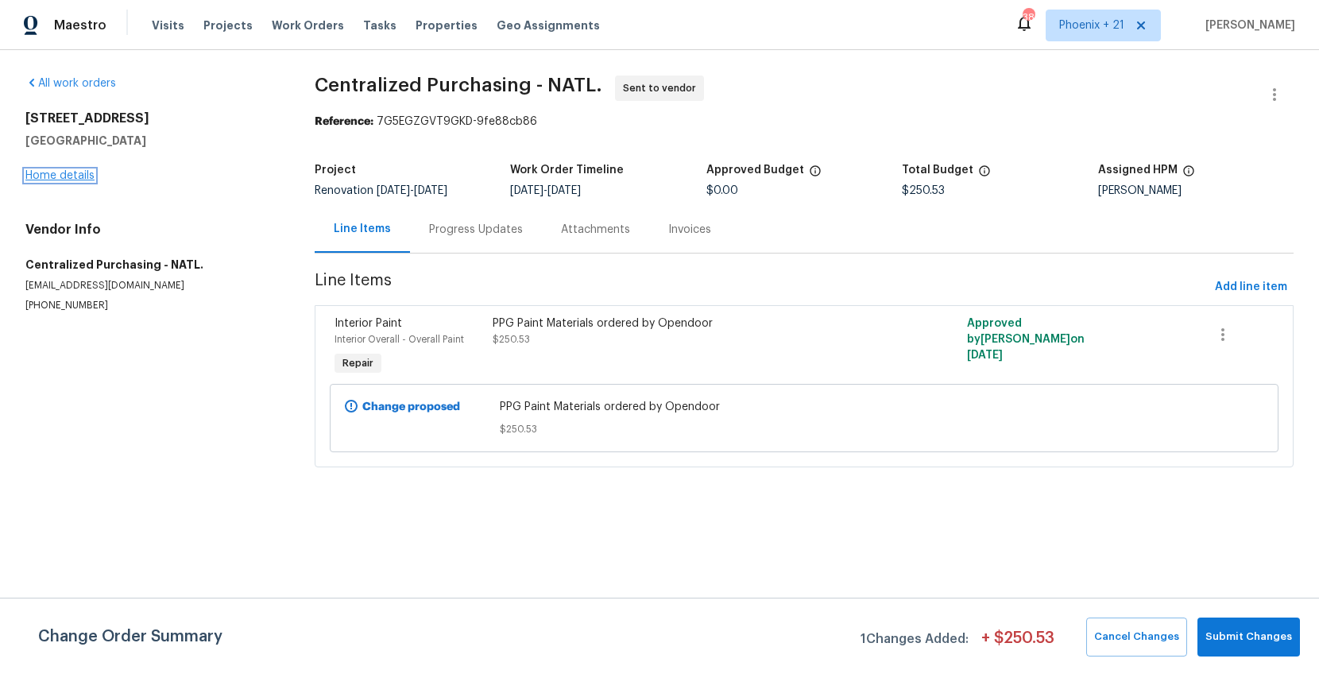
click at [75, 180] on link "Home details" at bounding box center [59, 175] width 69 height 11
